Goal: Check status: Check status

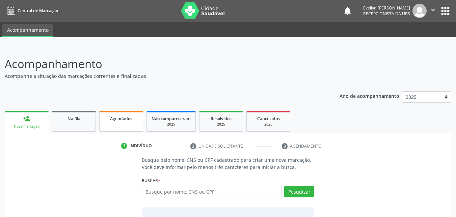
click at [120, 127] on link "Agendados" at bounding box center [121, 120] width 44 height 21
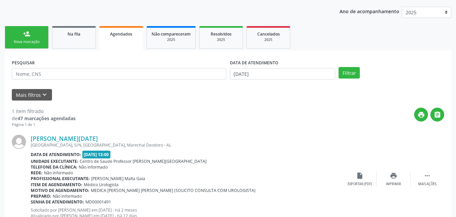
scroll to position [110, 0]
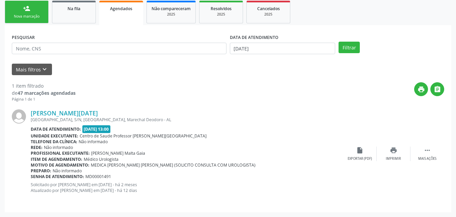
click at [243, 56] on div "DATA DE ATENDIMENTO [DATE]" at bounding box center [282, 45] width 109 height 26
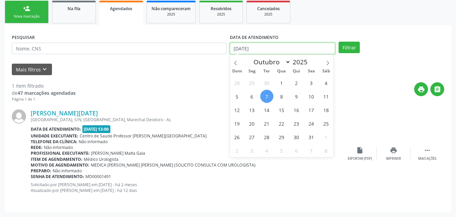
click at [257, 48] on input "[DATE]" at bounding box center [283, 48] width 106 height 11
click at [234, 62] on icon at bounding box center [235, 62] width 5 height 5
select select "7"
click at [315, 80] on div "27 28 29 30 31 1 2 3 4 5 6 7 8 9 10 11 12 13 14 15 16 17 18 19 20 21 22 23 24 2…" at bounding box center [282, 116] width 104 height 81
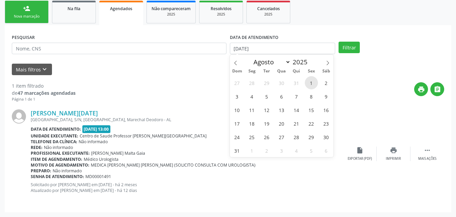
click at [315, 80] on span "1" at bounding box center [311, 82] width 13 height 13
type input "[DATE]"
click at [329, 60] on icon at bounding box center [328, 62] width 5 height 5
select select "9"
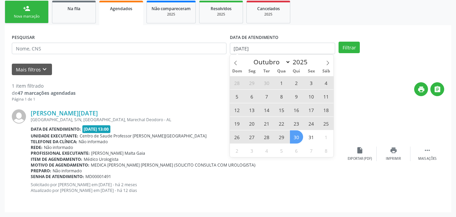
click at [295, 139] on span "30" at bounding box center [296, 136] width 13 height 13
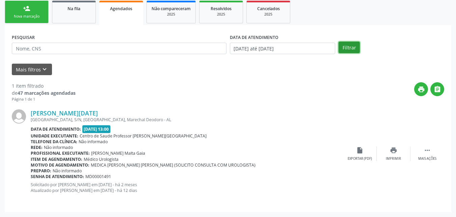
click at [351, 46] on button "Filtrar" at bounding box center [349, 47] width 21 height 11
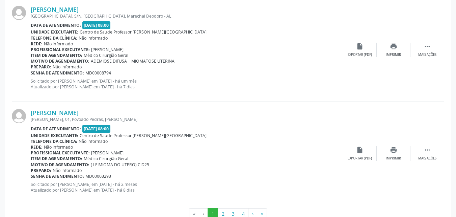
scroll to position [1568, 0]
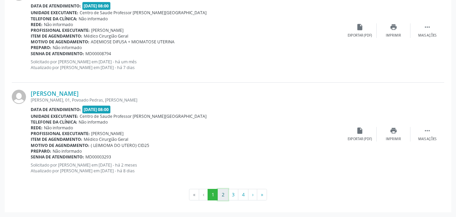
click at [226, 195] on button "2" at bounding box center [223, 194] width 10 height 11
click at [403, 102] on div "[PERSON_NAME] [PERSON_NAME], S/N, Povoado Pedras, Marechal Deodoro - AL Data de…" at bounding box center [228, 133] width 433 height 103
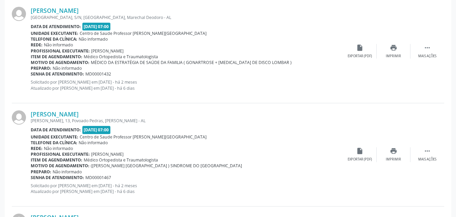
scroll to position [719, 0]
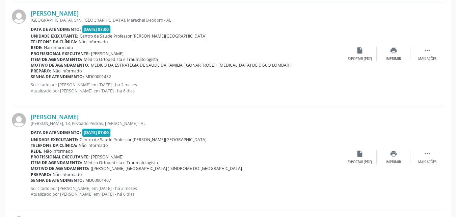
drag, startPoint x: 453, startPoint y: 97, endPoint x: 460, endPoint y: 97, distance: 6.8
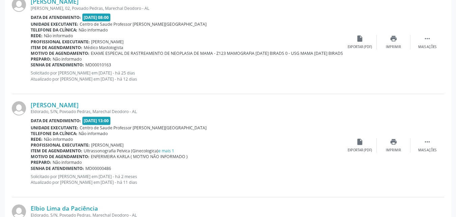
scroll to position [203, 0]
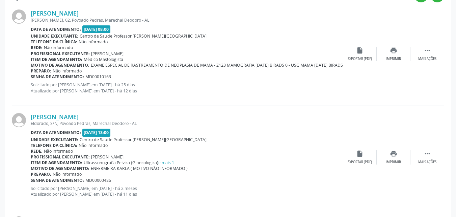
drag, startPoint x: 451, startPoint y: 38, endPoint x: 455, endPoint y: 39, distance: 4.1
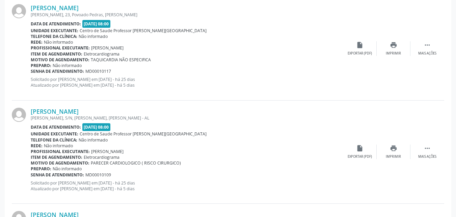
scroll to position [1568, 0]
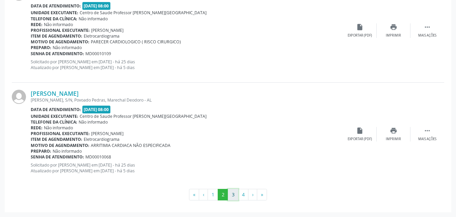
click at [232, 197] on button "3" at bounding box center [233, 194] width 10 height 11
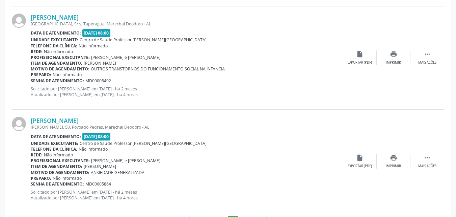
scroll to position [1589, 0]
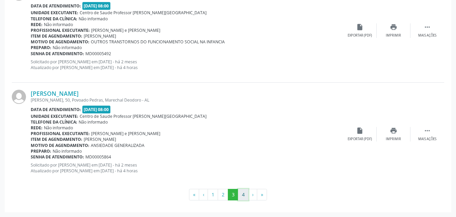
click at [241, 194] on button "4" at bounding box center [243, 194] width 10 height 11
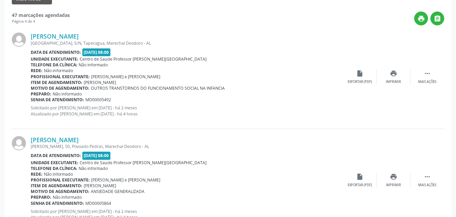
scroll to position [227, 0]
